Goal: Information Seeking & Learning: Learn about a topic

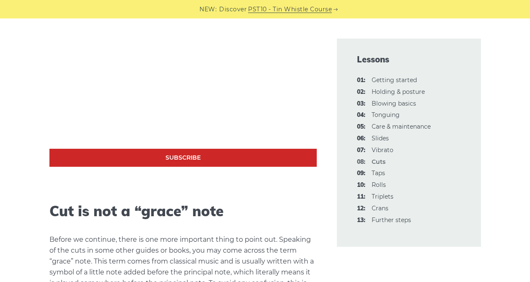
scroll to position [801, 0]
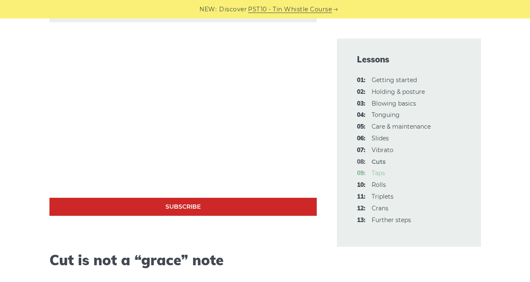
click at [376, 174] on link "09: Taps" at bounding box center [378, 173] width 13 height 8
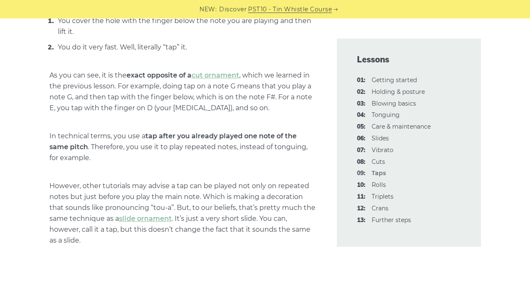
scroll to position [629, 0]
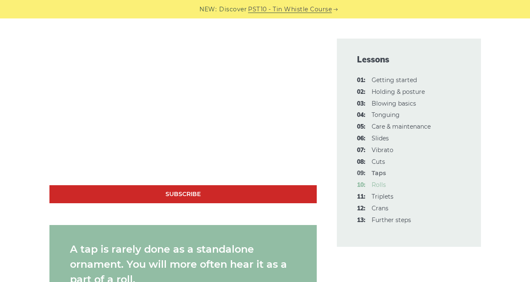
click at [382, 186] on link "10: Rolls" at bounding box center [379, 185] width 14 height 8
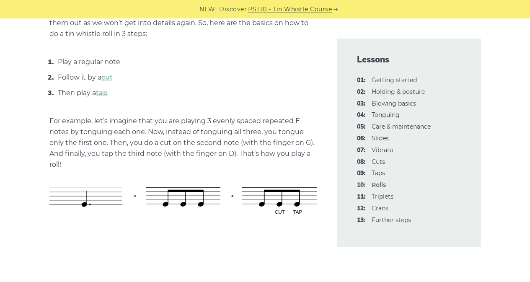
scroll to position [545, 0]
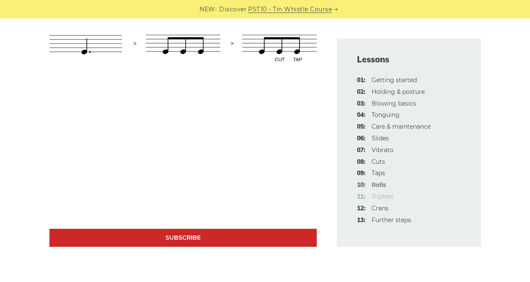
click at [386, 197] on link "11: Triplets" at bounding box center [383, 197] width 22 height 8
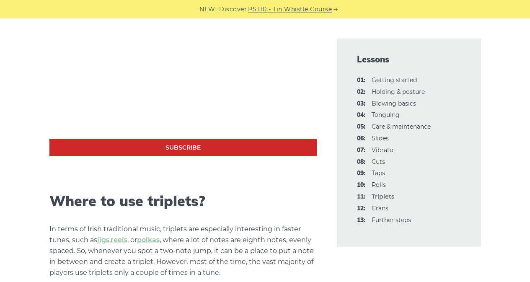
scroll to position [503, 0]
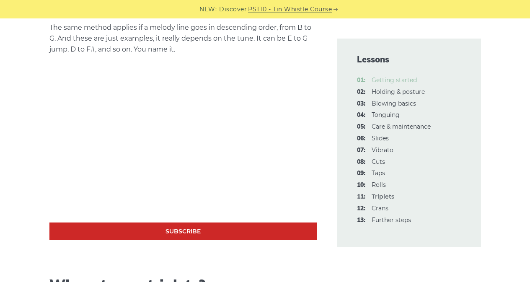
click at [393, 78] on link "01: Getting started" at bounding box center [394, 80] width 45 height 8
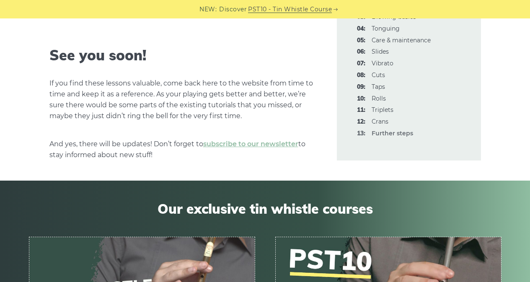
scroll to position [1510, 0]
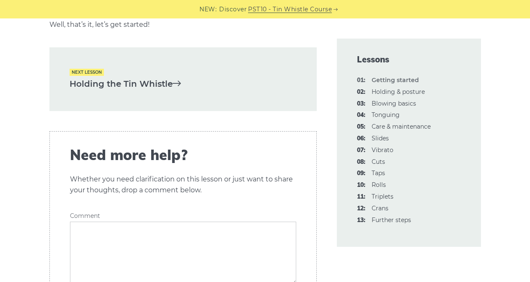
scroll to position [1887, 0]
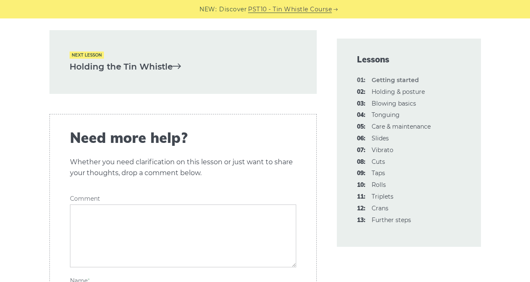
click at [166, 60] on link "Holding the Tin Whistle" at bounding box center [183, 67] width 227 height 14
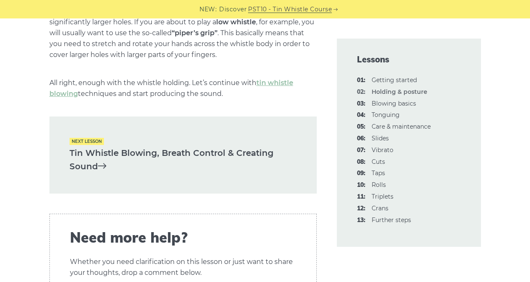
scroll to position [1258, 0]
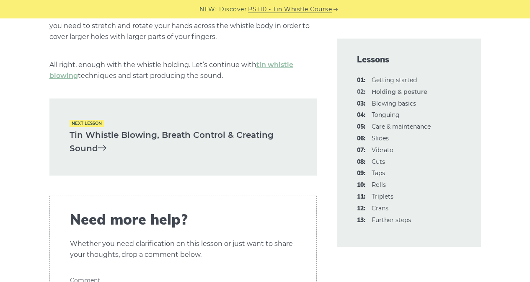
click at [93, 149] on link "Tin Whistle Blowing, Breath Control & Creating Sound" at bounding box center [183, 141] width 227 height 27
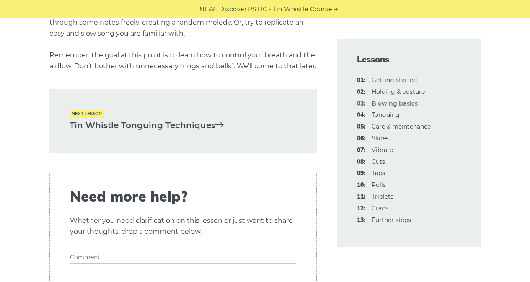
scroll to position [1761, 0]
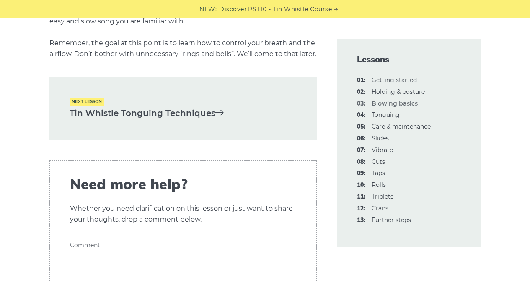
click at [190, 120] on link "Tin Whistle Tonguing Techniques" at bounding box center [183, 114] width 227 height 14
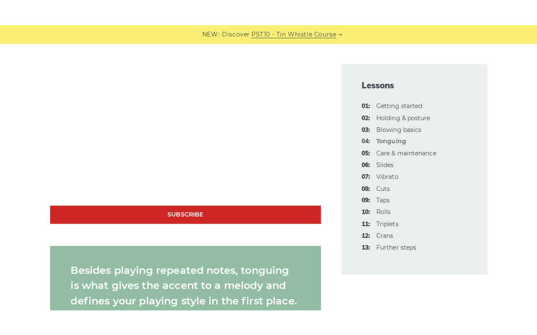
scroll to position [671, 0]
